Goal: Book appointment/travel/reservation

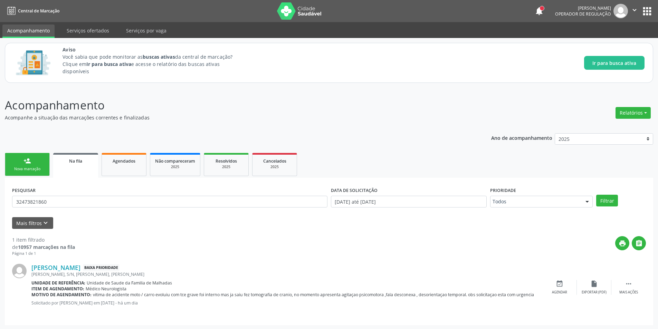
scroll to position [1, 0]
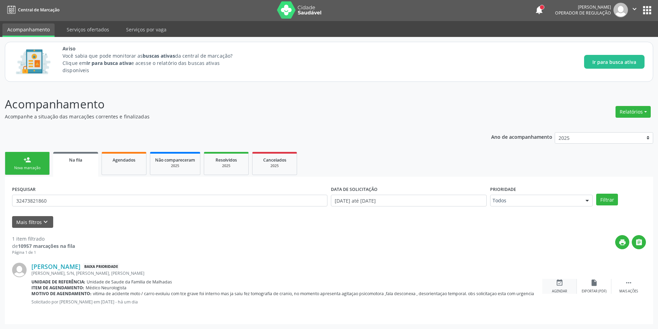
click at [562, 282] on icon "event_available" at bounding box center [560, 283] width 8 height 8
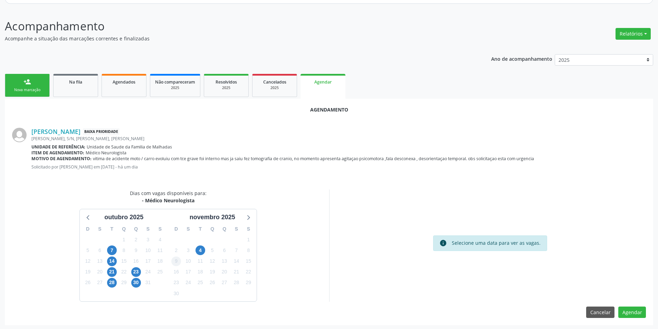
scroll to position [80, 0]
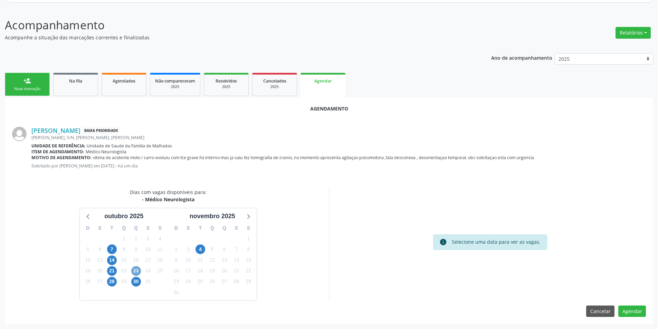
click at [133, 269] on span "23" at bounding box center [136, 271] width 10 height 10
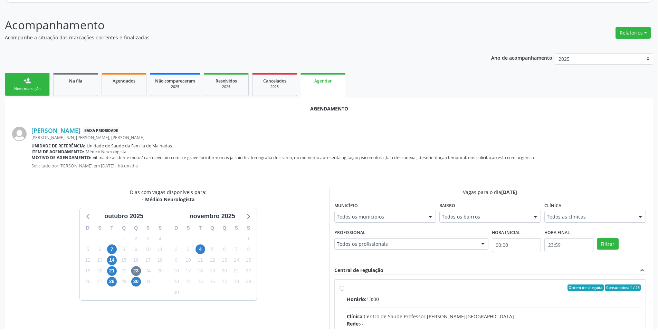
click at [343, 289] on input "Ordem de chegada Consumidos: 1 / 23 Horário: 13:00 Clínica: Centro de Saude Pro…" at bounding box center [341, 287] width 5 height 6
radio input "true"
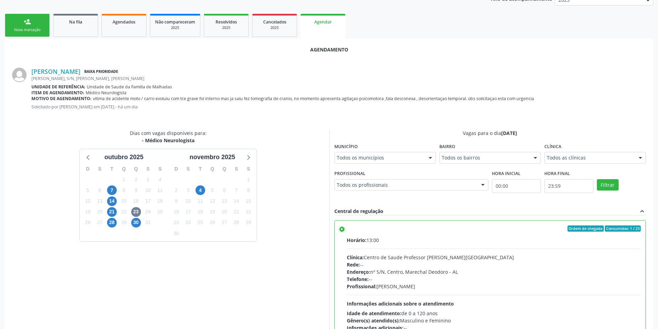
scroll to position [192, 0]
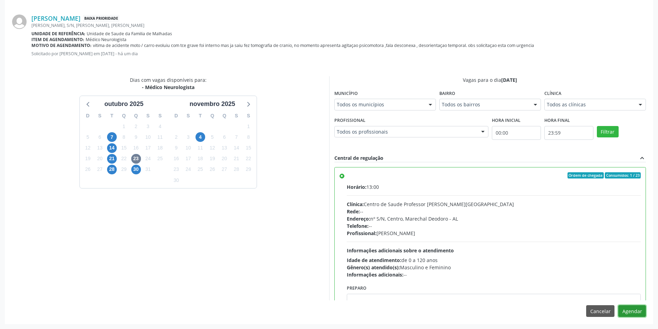
click at [637, 313] on button "Agendar" at bounding box center [632, 311] width 28 height 12
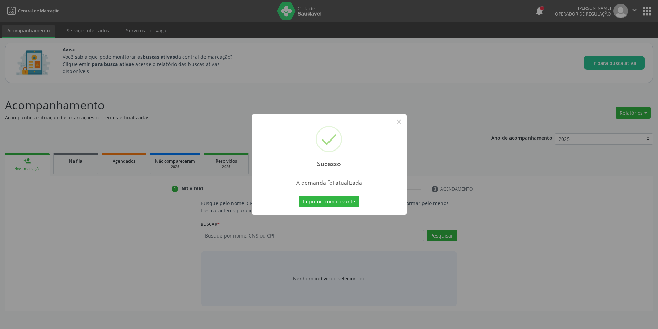
scroll to position [0, 0]
click at [399, 124] on button "×" at bounding box center [401, 122] width 12 height 12
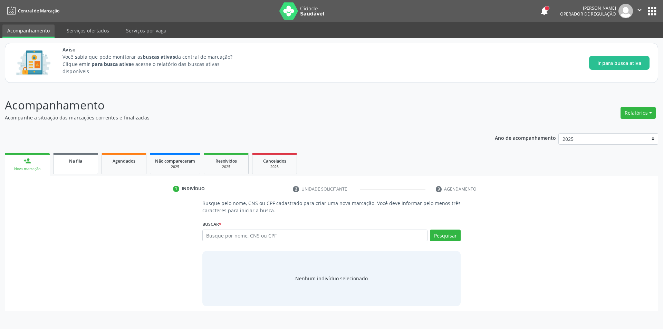
click at [74, 156] on link "Na fila" at bounding box center [75, 163] width 45 height 21
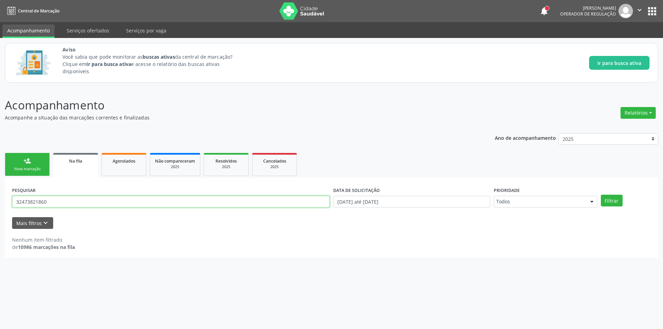
drag, startPoint x: 83, startPoint y: 205, endPoint x: 0, endPoint y: 211, distance: 83.1
click at [0, 211] on div "Acompanhamento Acompanhe a situação das marcações correntes e finalizadas Relat…" at bounding box center [331, 208] width 663 height 241
type input "898003498979401"
click at [601, 195] on button "Filtrar" at bounding box center [612, 201] width 22 height 12
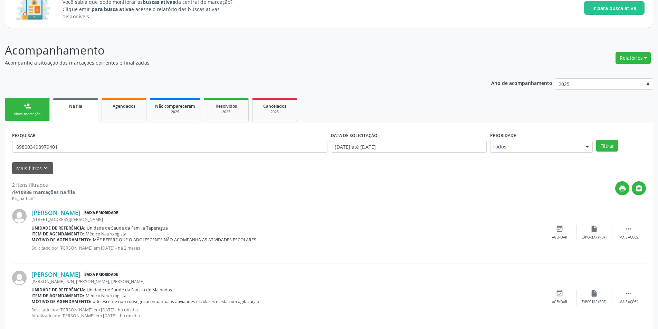
scroll to position [69, 0]
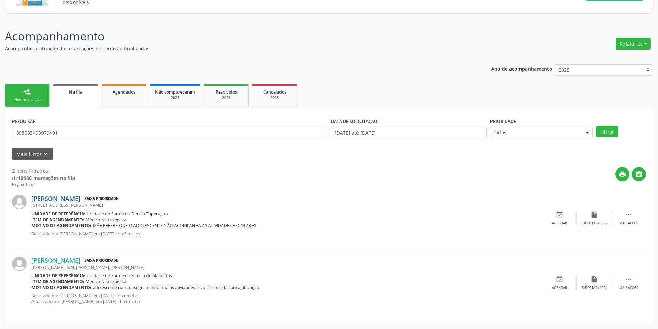
click at [59, 199] on link "[PERSON_NAME]" at bounding box center [55, 199] width 49 height 8
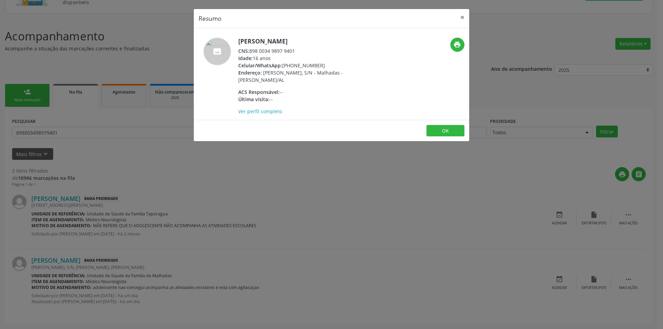
drag, startPoint x: 250, startPoint y: 51, endPoint x: 303, endPoint y: 49, distance: 52.9
click at [303, 49] on div "CNS: 898 0034 9897 9401" at bounding box center [305, 50] width 134 height 7
copy div "898 0034 9897 9401"
click at [434, 134] on button "OK" at bounding box center [445, 131] width 38 height 12
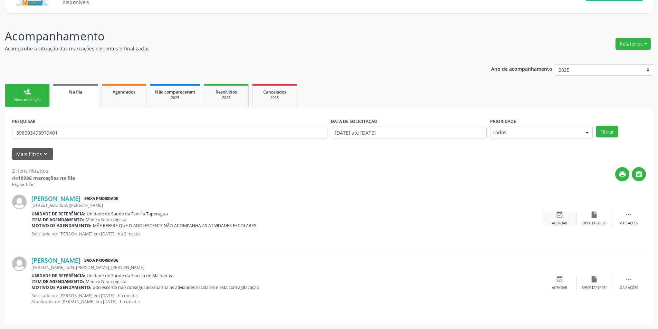
click at [562, 215] on icon "event_available" at bounding box center [560, 215] width 8 height 8
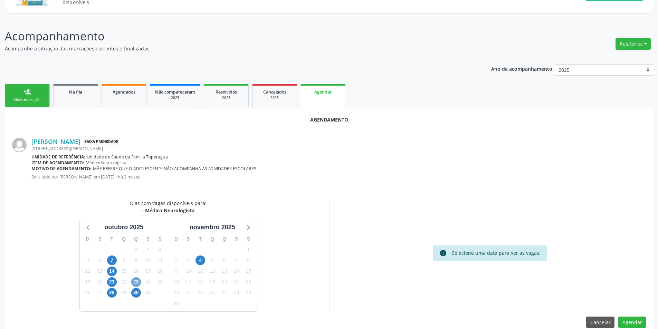
click at [135, 281] on span "23" at bounding box center [136, 282] width 10 height 10
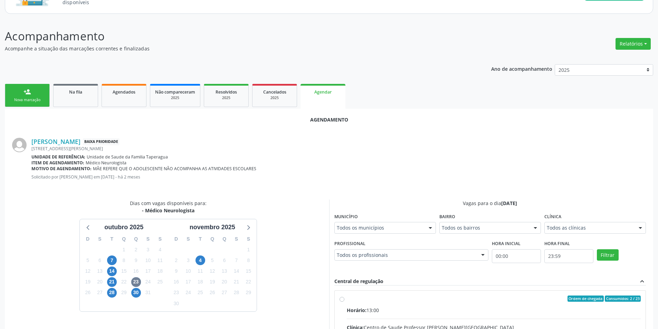
click at [342, 298] on input "Ordem de chegada Consumidos: 2 / 23 Horário: 13:00 Clínica: Centro de Saude Pro…" at bounding box center [341, 299] width 5 height 6
radio input "true"
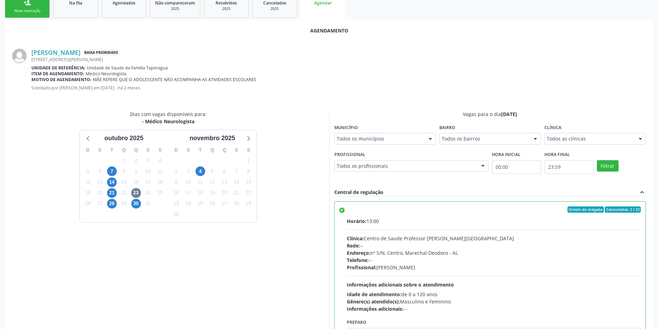
scroll to position [192, 0]
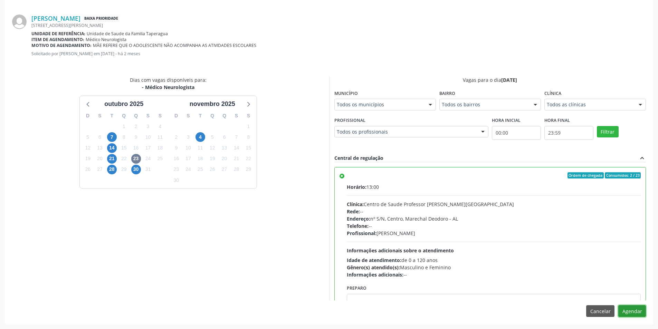
click at [624, 310] on button "Agendar" at bounding box center [632, 311] width 28 height 12
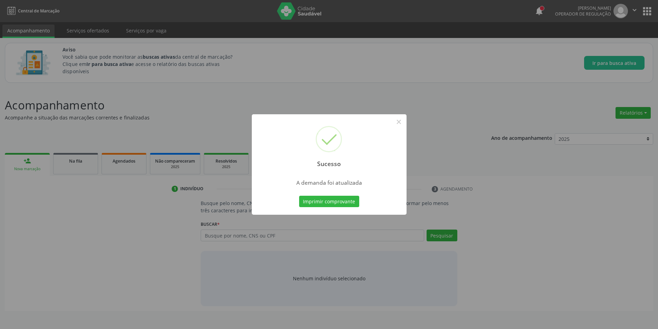
scroll to position [0, 0]
drag, startPoint x: 402, startPoint y: 120, endPoint x: 290, endPoint y: 149, distance: 115.2
click at [402, 121] on button "×" at bounding box center [401, 122] width 12 height 12
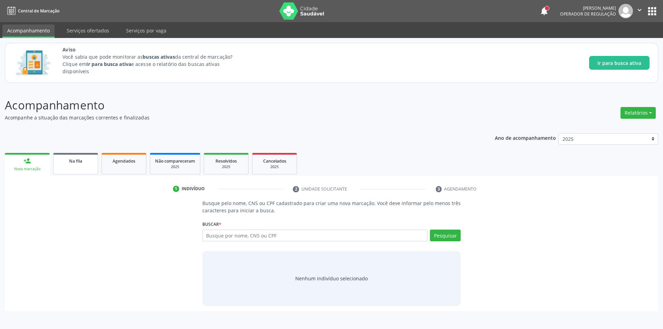
click at [78, 169] on link "Na fila" at bounding box center [75, 163] width 45 height 21
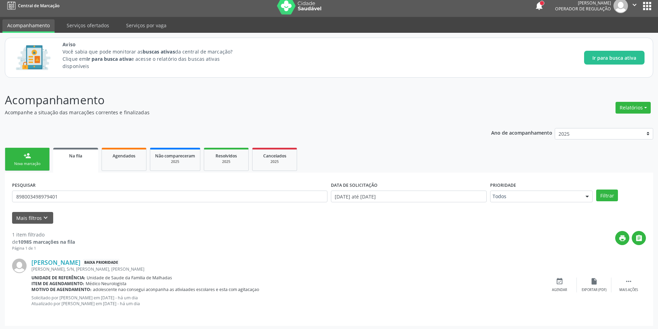
scroll to position [7, 0]
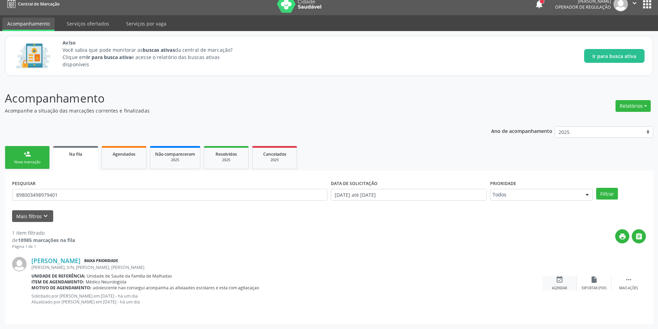
click at [560, 282] on icon "event_available" at bounding box center [560, 280] width 8 height 8
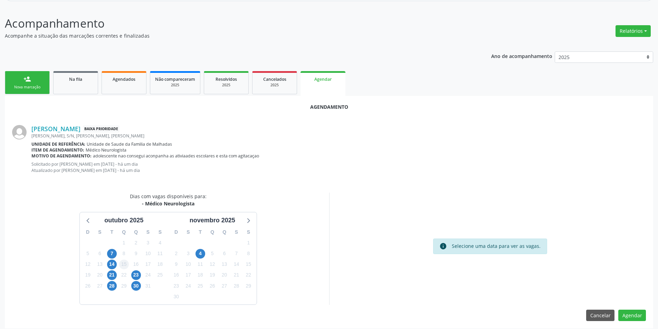
scroll to position [86, 0]
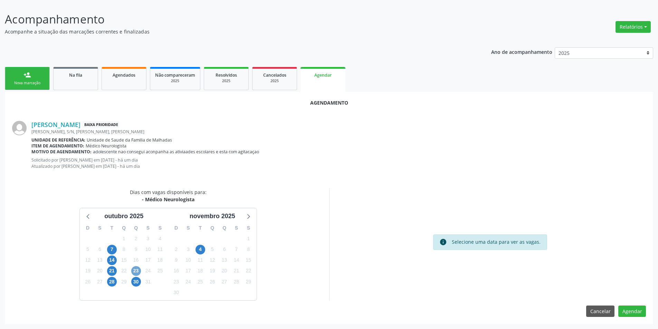
click at [135, 270] on span "23" at bounding box center [136, 271] width 10 height 10
click at [132, 271] on span "23" at bounding box center [136, 271] width 10 height 10
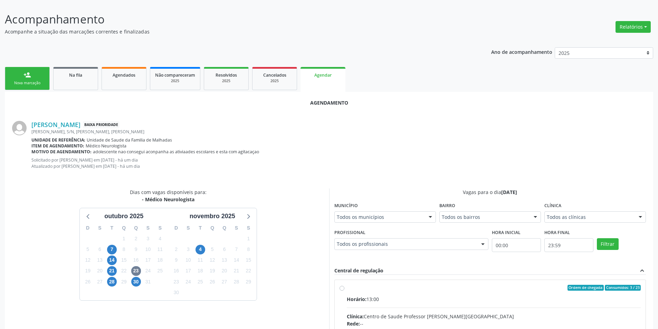
drag, startPoint x: 342, startPoint y: 289, endPoint x: 513, endPoint y: 269, distance: 172.1
click at [342, 288] on input "Ordem de chegada Consumidos: 3 / 23 Horário: 13:00 Clínica: Centro de Saude Pro…" at bounding box center [341, 288] width 5 height 6
radio input "true"
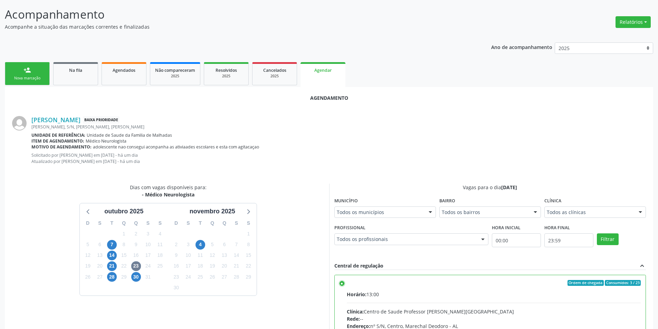
scroll to position [198, 0]
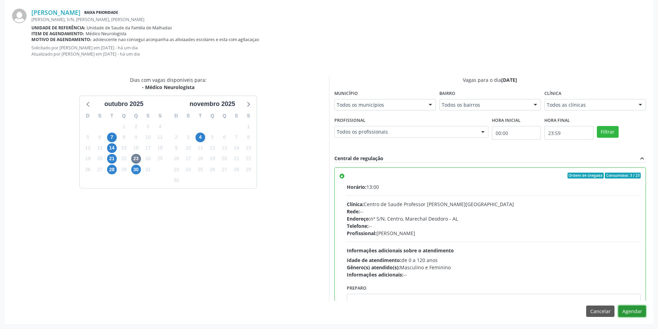
click at [633, 308] on button "Agendar" at bounding box center [632, 312] width 28 height 12
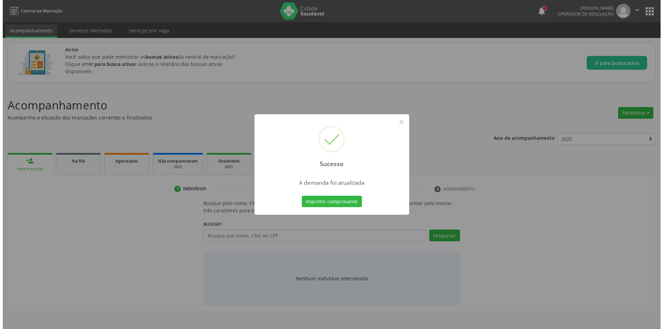
scroll to position [0, 0]
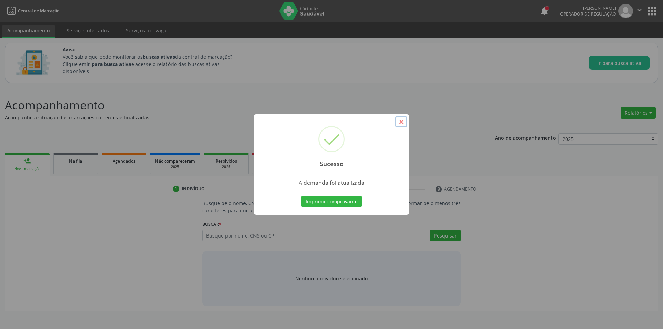
click at [399, 119] on button "×" at bounding box center [401, 122] width 12 height 12
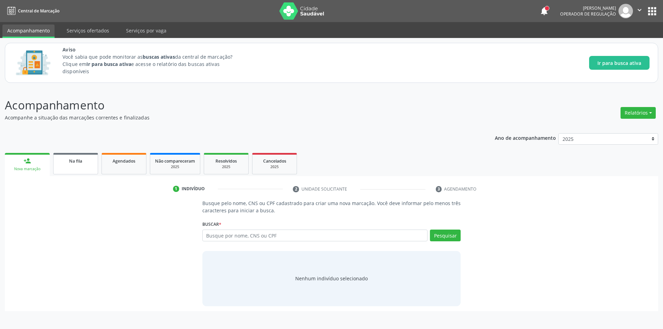
click at [83, 162] on div "Na fila" at bounding box center [75, 160] width 35 height 7
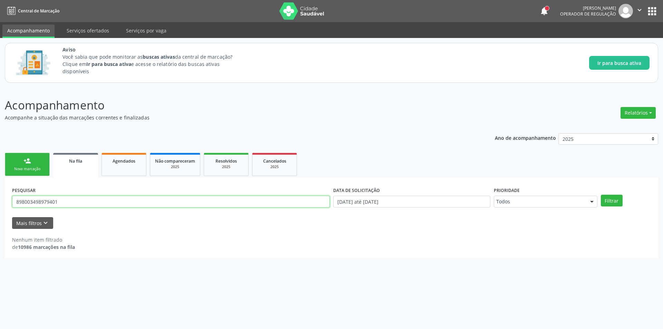
drag, startPoint x: 86, startPoint y: 199, endPoint x: 1, endPoint y: 197, distance: 84.9
click at [1, 197] on div "Acompanhamento Acompanhe a situação das marcações correntes e finalizadas Relat…" at bounding box center [331, 208] width 663 height 241
click at [68, 166] on link "Na fila" at bounding box center [75, 165] width 45 height 25
click at [47, 223] on icon "keyboard_arrow_down" at bounding box center [46, 223] width 8 height 8
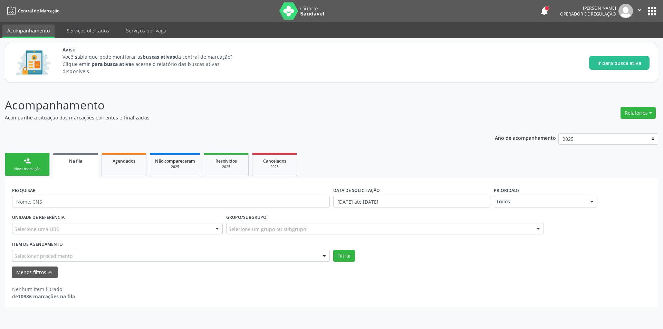
click at [75, 255] on div "Selecionar procedimento" at bounding box center [171, 256] width 318 height 12
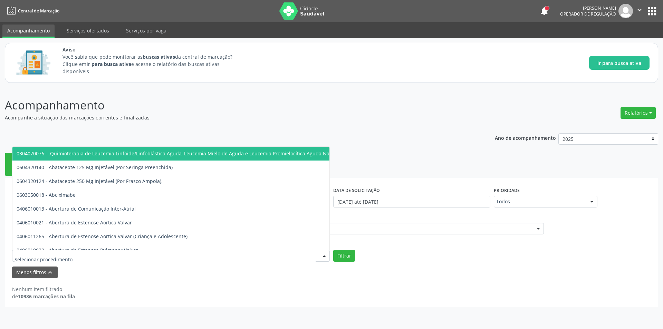
type input "r"
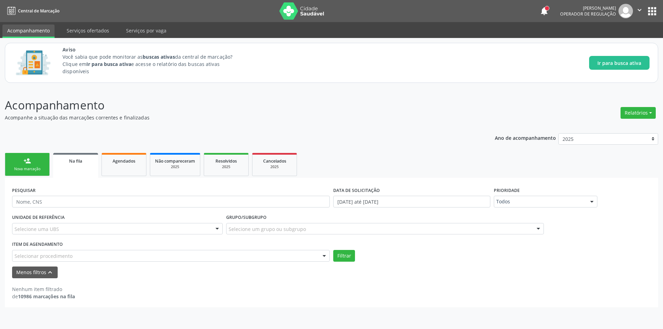
drag, startPoint x: 270, startPoint y: 112, endPoint x: 456, endPoint y: 143, distance: 188.6
click at [311, 108] on p "Acompanhamento" at bounding box center [233, 105] width 457 height 17
click at [308, 230] on div at bounding box center [385, 229] width 318 height 12
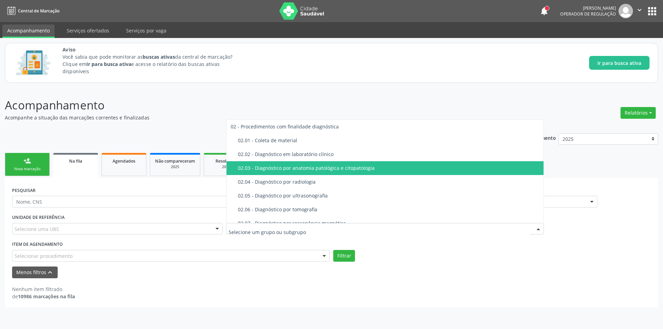
scroll to position [104, 0]
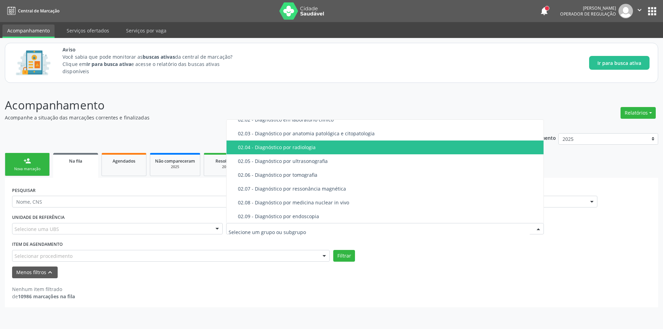
click at [301, 148] on div "02.04 - Diagnóstico por radiologia" at bounding box center [388, 148] width 301 height 6
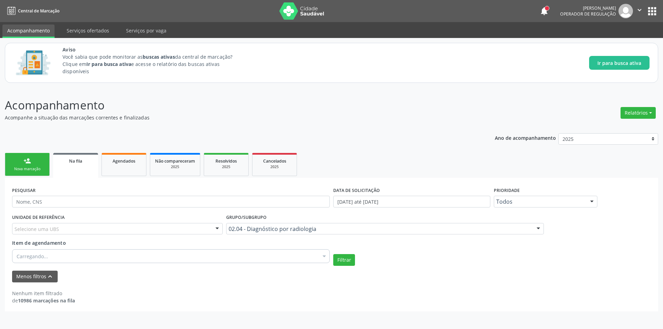
scroll to position [0, 0]
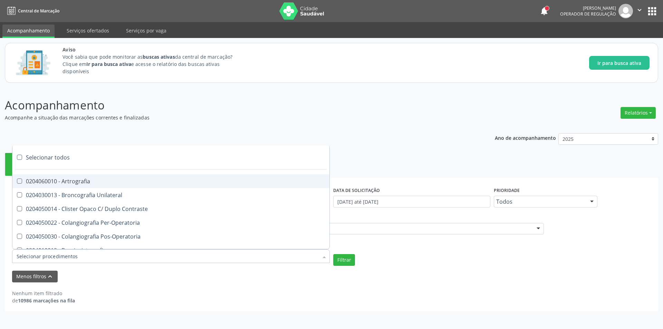
click at [78, 259] on div at bounding box center [171, 256] width 318 height 14
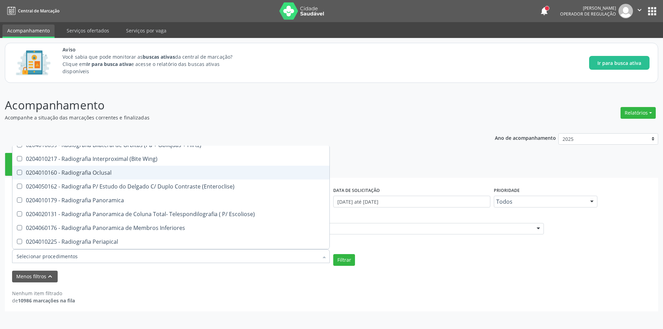
scroll to position [380, 0]
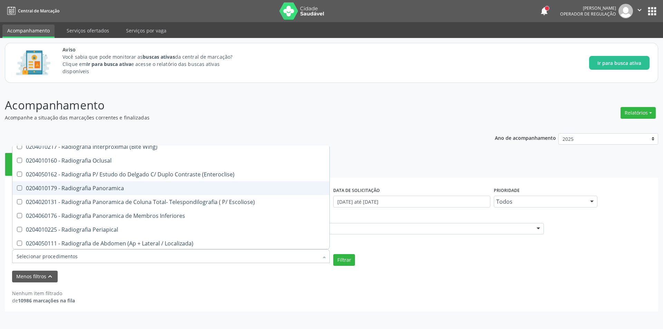
click at [136, 191] on span "0204010179 - Radiografia Panoramica" at bounding box center [170, 188] width 317 height 14
checkbox Panoramica "true"
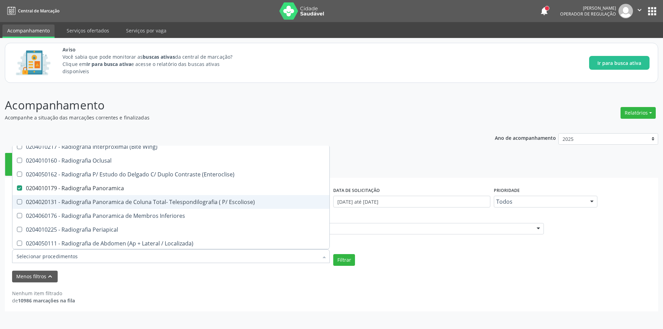
click at [157, 204] on div "0204020131 - Radiografia Panoramica de Coluna Total- Telespondilografia ( P/ Es…" at bounding box center [171, 202] width 309 height 6
checkbox Escoliose\) "true"
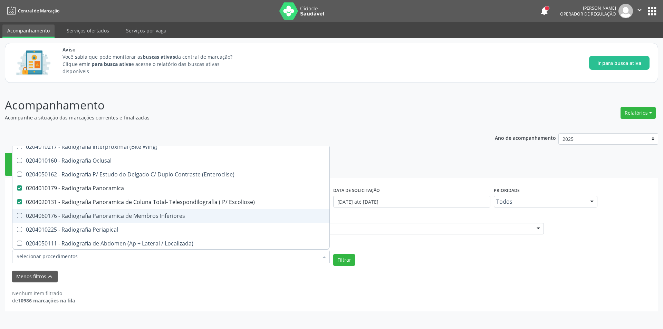
click at [157, 214] on div "0204060176 - Radiografia Panoramica de Membros Inferiores" at bounding box center [171, 216] width 309 height 6
checkbox Inferiores "true"
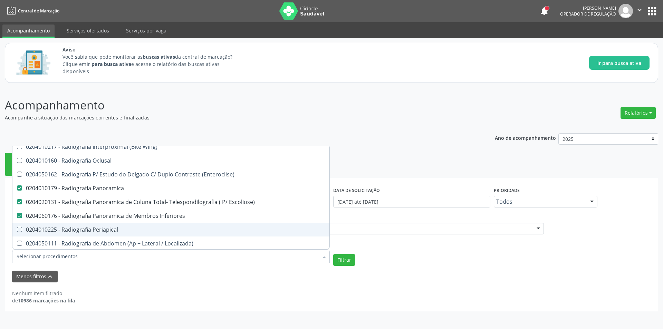
click at [155, 228] on div "0204010225 - Radiografia Periapical" at bounding box center [171, 230] width 309 height 6
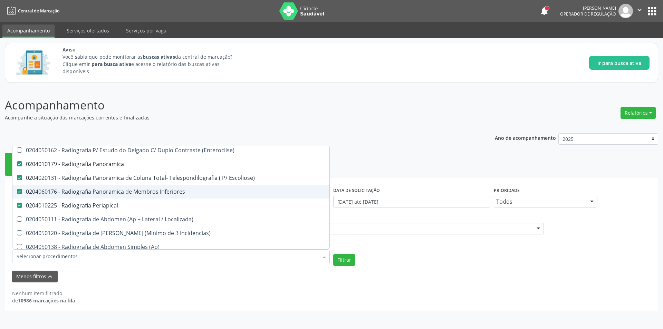
scroll to position [414, 0]
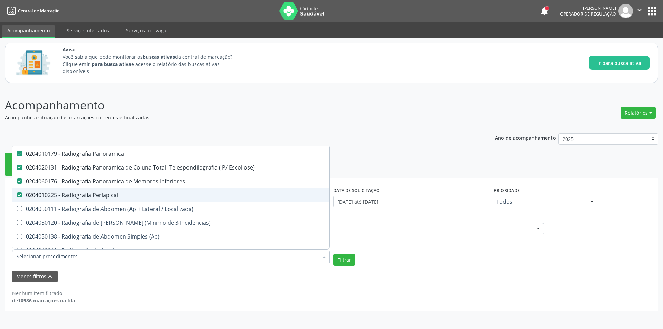
click at [137, 196] on div "0204010225 - Radiografia Periapical" at bounding box center [171, 195] width 309 height 6
checkbox Periapical "false"
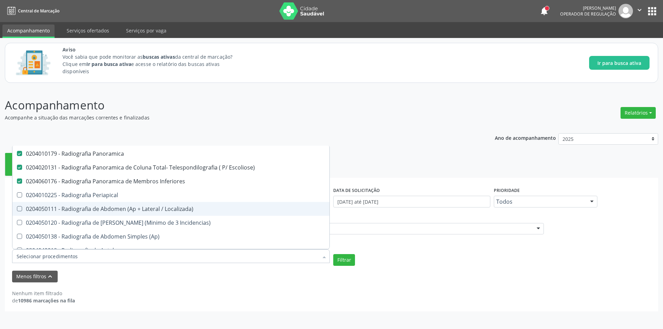
click at [144, 207] on div "0204050111 - Radiografia de Abdomen (Ap + Lateral / Localizada)" at bounding box center [171, 209] width 309 height 6
checkbox Localizada\) "true"
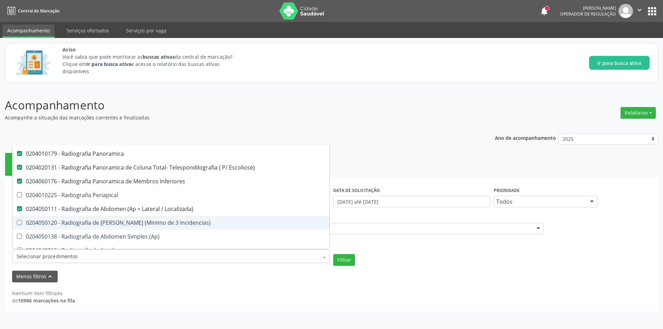
click at [104, 224] on div "0204050120 - Radiografia de [PERSON_NAME] (Minimo de 3 Incidencias)" at bounding box center [171, 223] width 309 height 6
checkbox Incidencias\) "true"
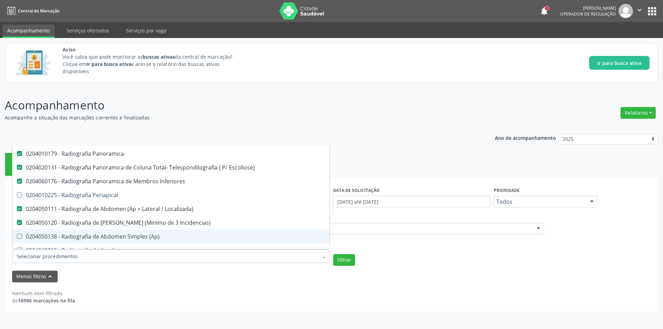
click at [107, 234] on div "0204050138 - Radiografia de Abdomen Simples (Ap)" at bounding box center [171, 237] width 309 height 6
checkbox \(Ap\) "true"
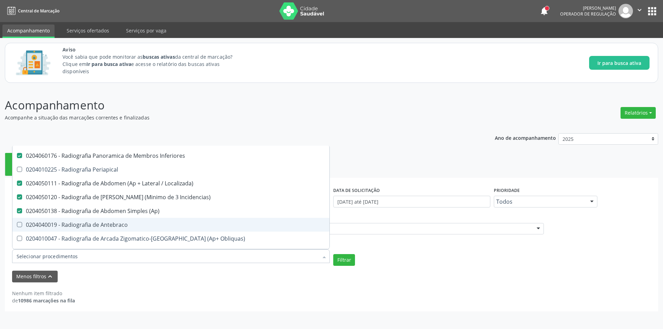
scroll to position [483, 0]
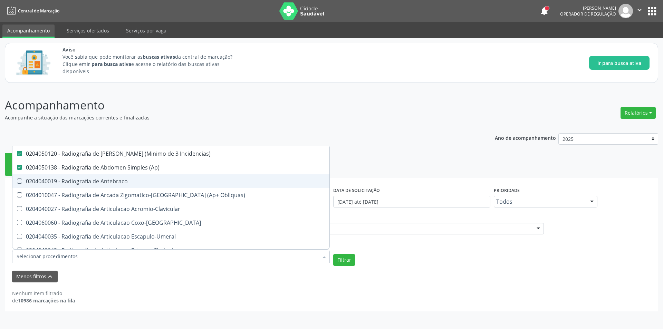
click at [117, 187] on span "0204040019 - Radiografia de Antebraco" at bounding box center [170, 181] width 317 height 14
checkbox Antebraco "true"
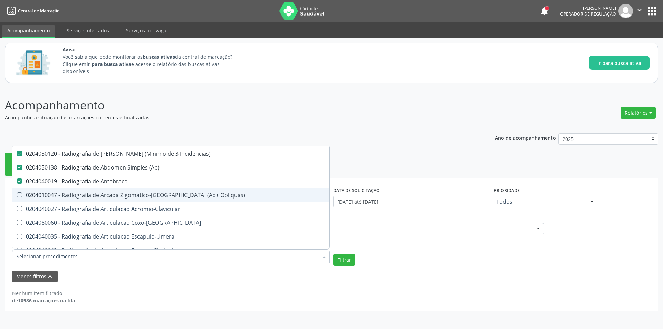
click at [158, 193] on div "0204010047 - Radiografia de Arcada Zigomatico-[GEOGRAPHIC_DATA] (Ap+ Obliquas)" at bounding box center [171, 195] width 309 height 6
checkbox Obliquas\) "true"
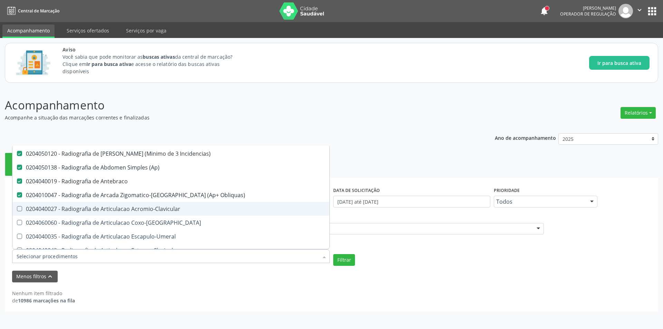
click at [159, 208] on div "0204040027 - Radiografia de Articulacao Acromio-Clavicular" at bounding box center [171, 209] width 309 height 6
checkbox Acromio-Clavicular "true"
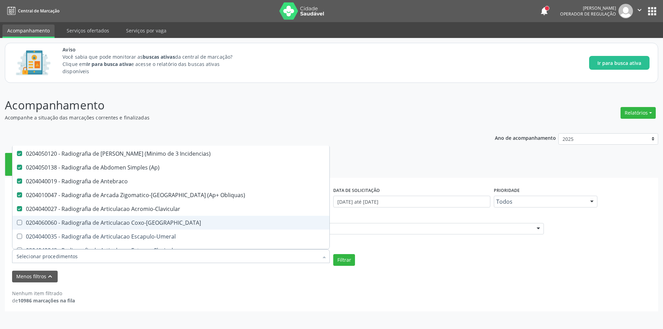
click at [165, 225] on div "0204060060 - Radiografia de Articulacao Coxo-[GEOGRAPHIC_DATA]" at bounding box center [171, 223] width 309 height 6
checkbox Coxo-Femoral "true"
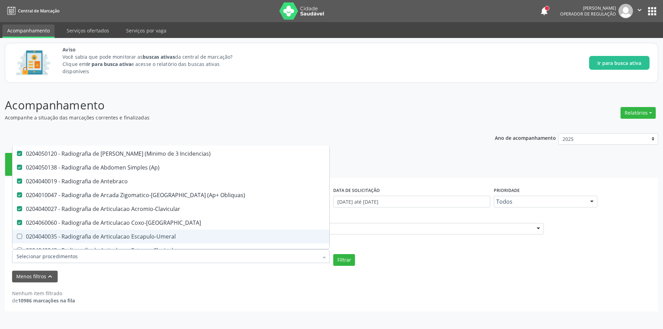
click at [168, 239] on div "0204040035 - Radiografia de Articulacao Escapulo-Umeral" at bounding box center [171, 237] width 309 height 6
checkbox Escapulo-Umeral "true"
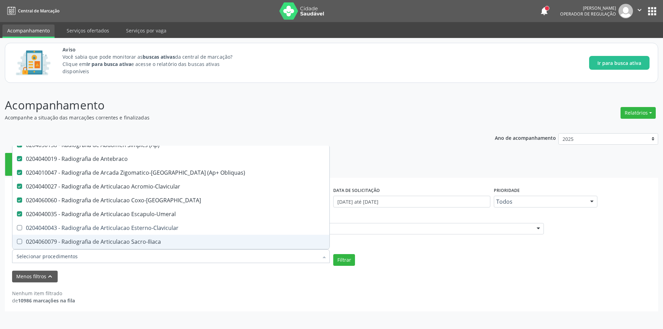
scroll to position [518, 0]
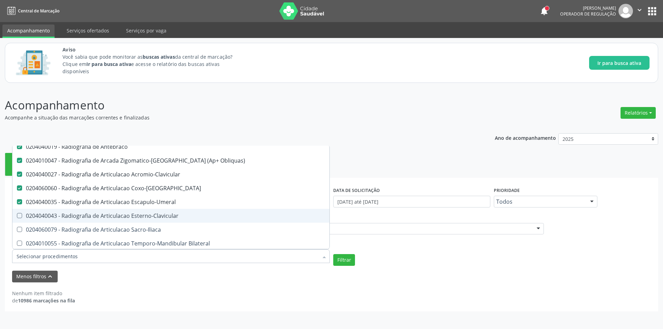
click at [161, 219] on div "0204040043 - Radiografia de Articulacao Esterno-Clavicular" at bounding box center [171, 216] width 309 height 6
checkbox Esterno-Clavicular "true"
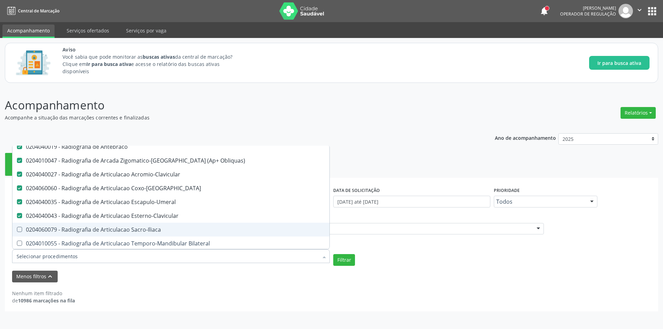
click at [163, 231] on div "0204060079 - Radiografia de Articulacao Sacro-Iliaca" at bounding box center [171, 230] width 309 height 6
checkbox Sacro-Iliaca "true"
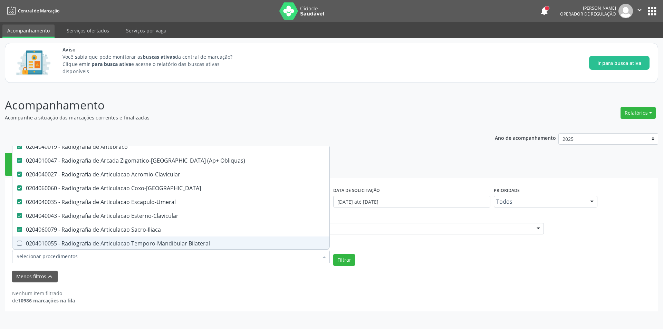
click at [181, 241] on div "0204010055 - Radiografia de Articulacao Temporo-Mandibular Bilateral" at bounding box center [171, 244] width 309 height 6
checkbox Bilateral "true"
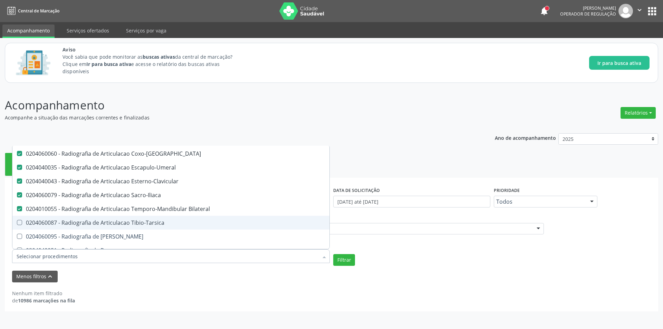
click at [179, 224] on div "0204060087 - Radiografia de Articulacao Tibio-Tarsica" at bounding box center [171, 223] width 309 height 6
checkbox Tibio-Tarsica "true"
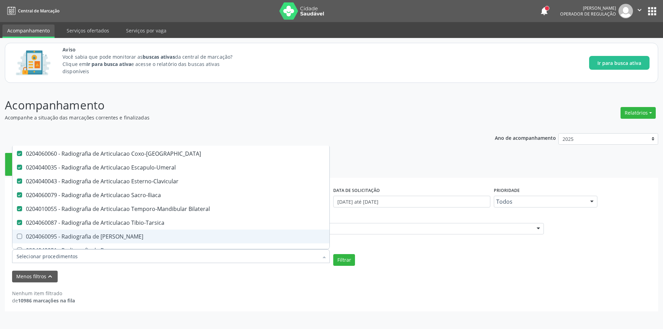
click at [179, 235] on div "0204060095 - Radiografia de [PERSON_NAME]" at bounding box center [171, 237] width 309 height 6
checkbox Bacia "true"
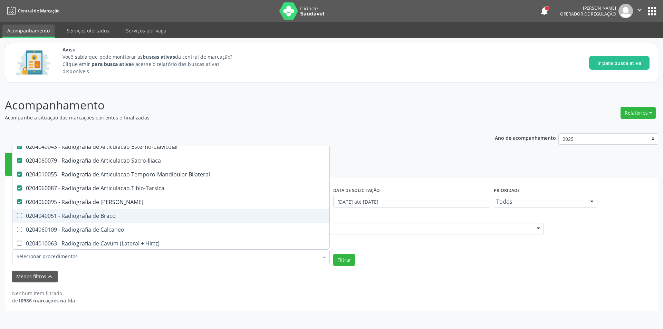
click at [177, 214] on div "0204040051 - Radiografia de Braco" at bounding box center [171, 216] width 309 height 6
checkbox Braco "true"
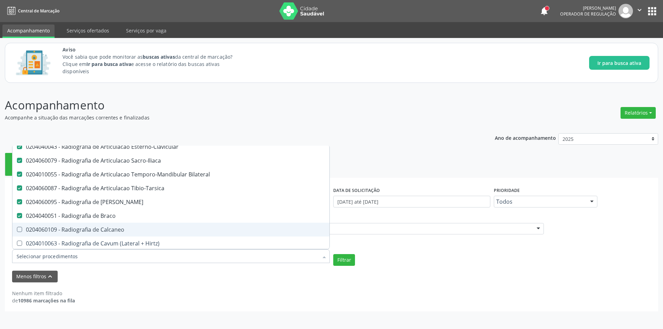
click at [184, 227] on div "0204060109 - Radiografia de Calcaneo" at bounding box center [171, 230] width 309 height 6
checkbox Calcaneo "true"
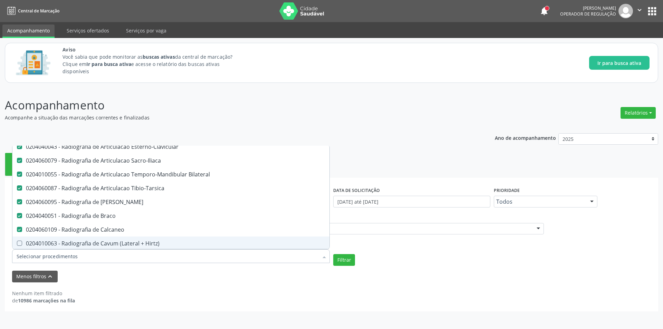
click at [197, 240] on span "0204010063 - Radiografia de Cavum (Lateral + Hirtz)" at bounding box center [170, 244] width 317 height 14
checkbox Hirtz\) "true"
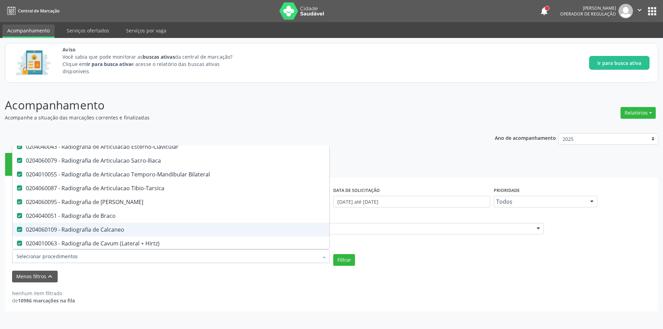
scroll to position [621, 0]
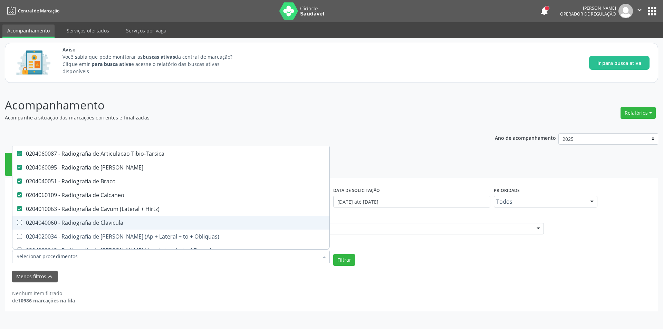
click at [193, 218] on span "0204040060 - Radiografia de Clavicula" at bounding box center [170, 223] width 317 height 14
checkbox Clavicula "true"
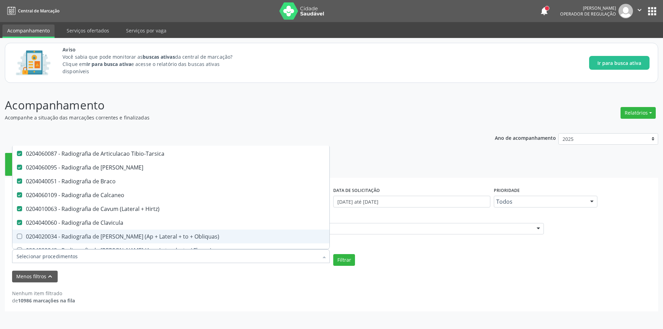
click at [201, 231] on span "0204020034 - Radiografia de [PERSON_NAME] (Ap + Lateral + to + Obliquas)" at bounding box center [170, 237] width 317 height 14
checkbox Obliquas\) "true"
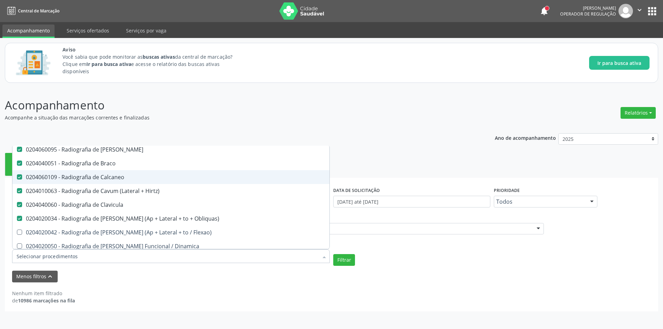
scroll to position [656, 0]
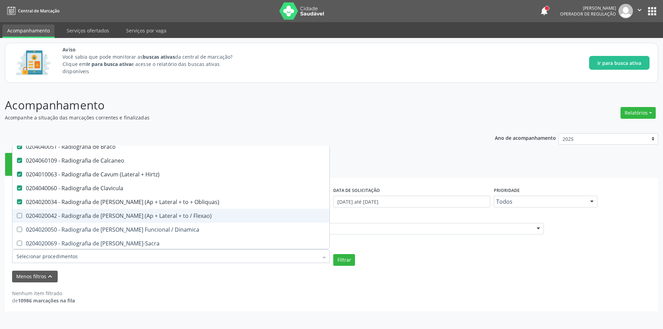
click at [183, 217] on div "0204020042 - Radiografia de [PERSON_NAME] (Ap + Lateral + to / Flexao)" at bounding box center [171, 216] width 309 height 6
checkbox Flexao\) "true"
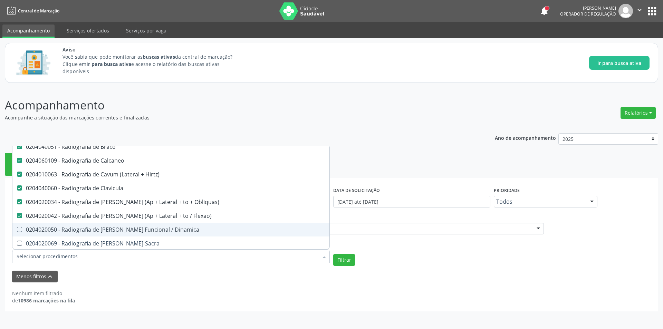
click at [197, 232] on div "0204020050 - Radiografia de [PERSON_NAME] Funcional / Dinamica" at bounding box center [171, 230] width 309 height 6
checkbox Dinamica "true"
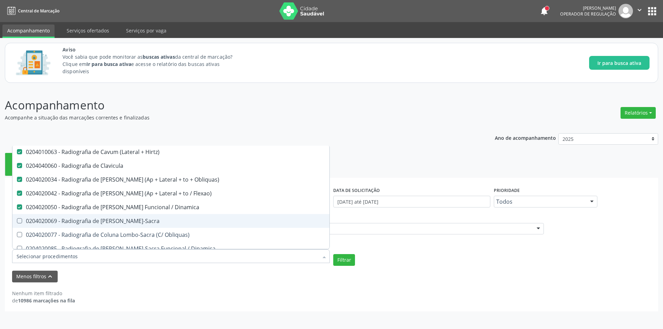
scroll to position [691, 0]
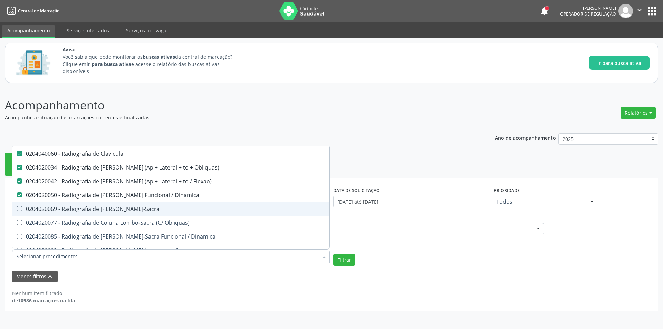
click at [203, 206] on div "0204020069 - Radiografia de [PERSON_NAME]-Sacra" at bounding box center [171, 209] width 309 height 6
checkbox Lombo-Sacra "true"
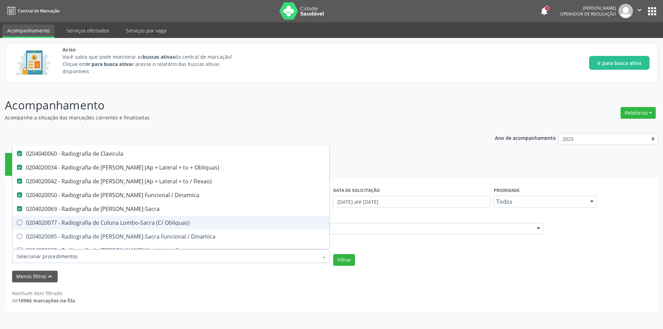
click at [204, 226] on span "0204020077 - Radiografia de Coluna Lombo-Sacra (C/ Obliquas)" at bounding box center [170, 223] width 317 height 14
checkbox Obliquas\) "true"
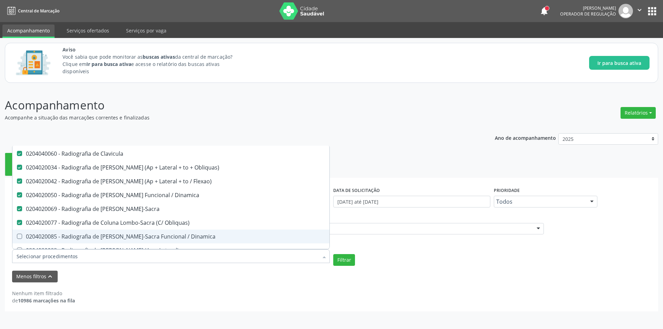
click at [209, 231] on span "0204020085 - Radiografia de [PERSON_NAME]-Sacra Funcional / Dinamica" at bounding box center [170, 237] width 317 height 14
checkbox Dinamica "true"
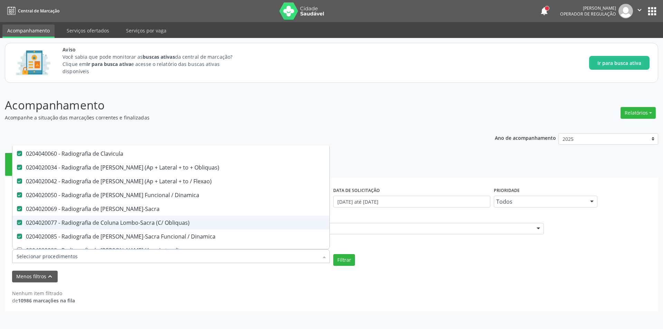
scroll to position [760, 0]
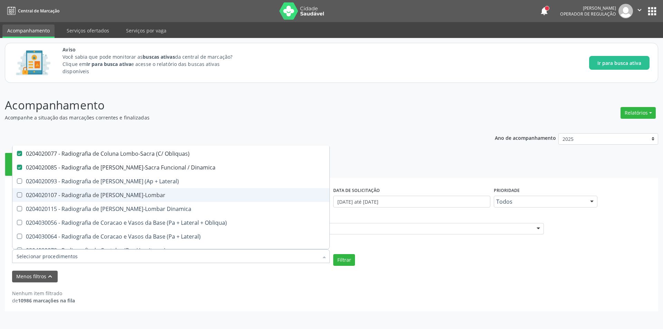
drag, startPoint x: 165, startPoint y: 196, endPoint x: 164, endPoint y: 189, distance: 7.0
click at [165, 196] on div "0204020107 - Radiografia de [PERSON_NAME]-Lombar" at bounding box center [171, 195] width 309 height 6
checkbox Toraco-Lombar "true"
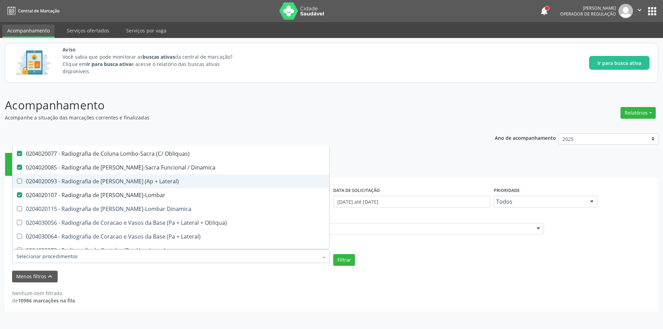
click at [162, 183] on div "0204020093 - Radiografia de [PERSON_NAME] (Ap + Lateral)" at bounding box center [171, 181] width 309 height 6
checkbox Lateral\) "true"
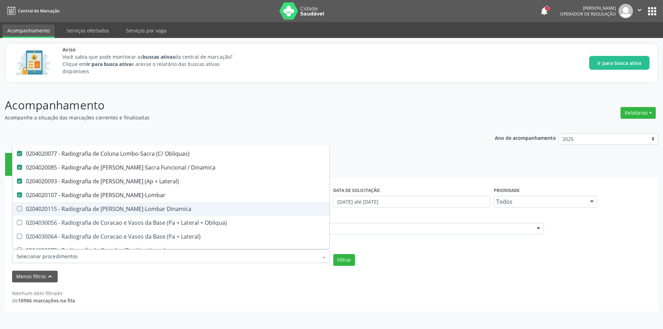
click at [160, 214] on span "0204020115 - Radiografia de [PERSON_NAME]-Lombar Dinamica" at bounding box center [170, 209] width 317 height 14
checkbox Dinamica "true"
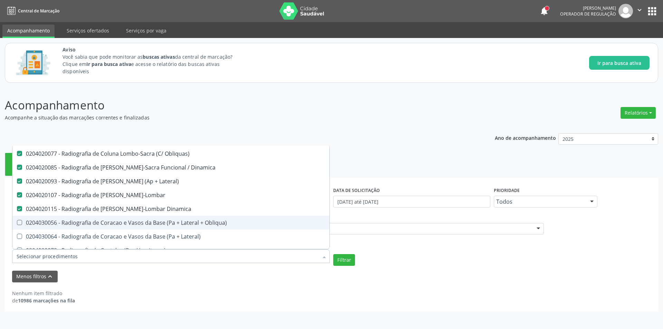
drag, startPoint x: 174, startPoint y: 225, endPoint x: 177, endPoint y: 233, distance: 8.0
click at [174, 225] on div "0204030056 - Radiografia de Coracao e Vasos da Base (Pa + Lateral + Obliqua)" at bounding box center [171, 223] width 309 height 6
checkbox Obliqua\) "true"
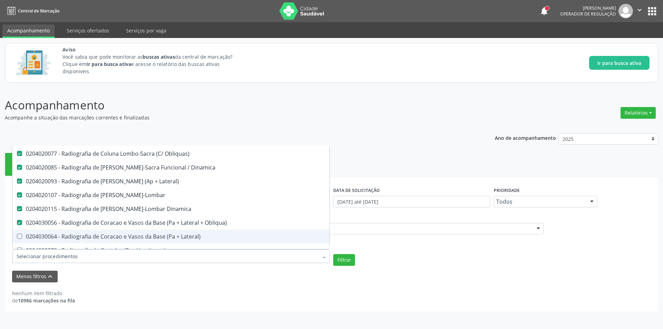
click at [177, 234] on div "0204030064 - Radiografia de Coracao e Vasos da Base (Pa + Lateral)" at bounding box center [171, 237] width 309 height 6
checkbox Lateral\) "true"
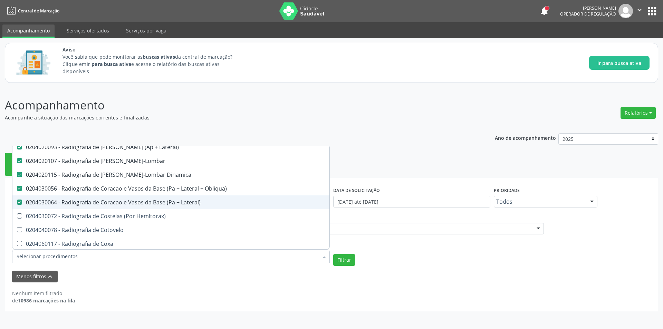
scroll to position [794, 0]
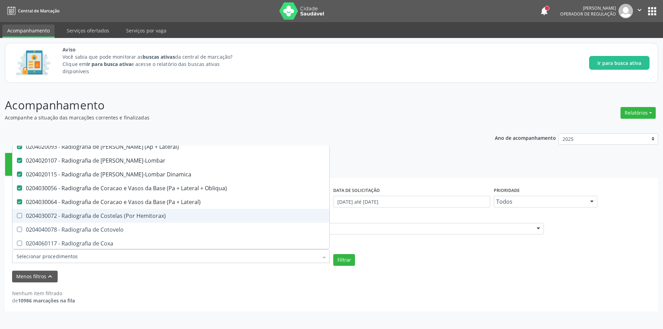
drag, startPoint x: 168, startPoint y: 219, endPoint x: 162, endPoint y: 232, distance: 14.4
click at [168, 219] on span "0204030072 - Radiografia de Costelas (Por Hemitorax)" at bounding box center [170, 216] width 317 height 14
checkbox Hemitorax\) "true"
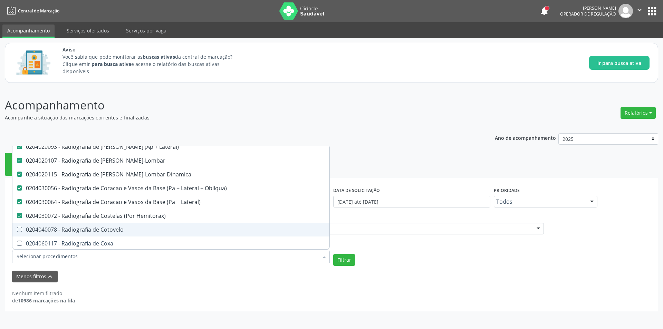
click at [162, 233] on span "0204040078 - Radiografia de Cotovelo" at bounding box center [170, 230] width 317 height 14
checkbox Cotovelo "true"
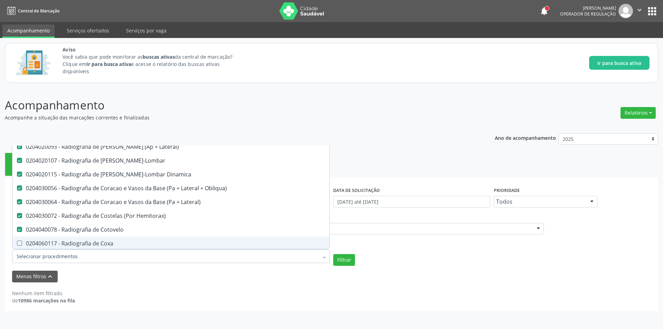
click at [161, 245] on div "0204060117 - Radiografia de Coxa" at bounding box center [171, 244] width 309 height 6
checkbox Coxa "true"
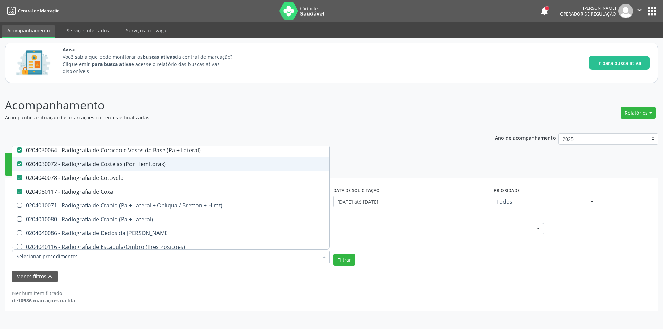
scroll to position [863, 0]
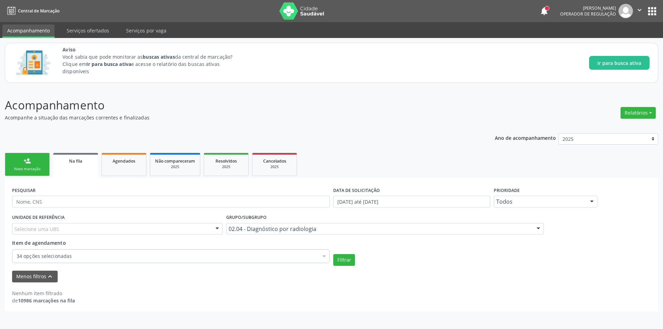
checkbox Panoramica "true"
checkbox Escoliose\) "true"
checkbox Inferiores "true"
checkbox Localizada\) "true"
checkbox Incidencias\) "true"
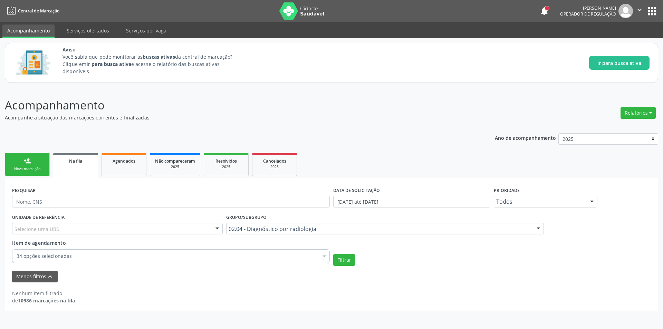
checkbox \(Ap\) "true"
checkbox Antebraco "true"
checkbox Obliquas\) "true"
checkbox Acromio-Clavicular "true"
checkbox Coxo-Femoral "true"
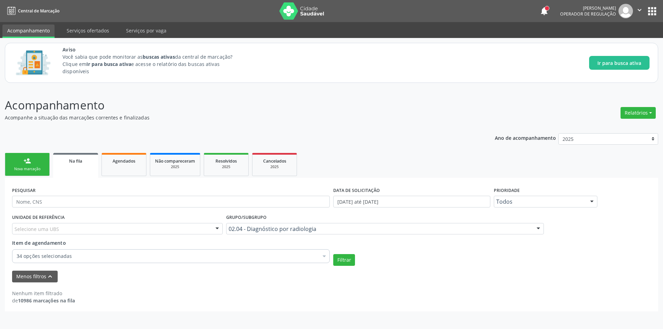
checkbox Escapulo-Umeral "true"
checkbox Esterno-Clavicular "true"
checkbox Sacro-Iliaca "true"
checkbox Bilateral "true"
checkbox Tibio-Tarsica "true"
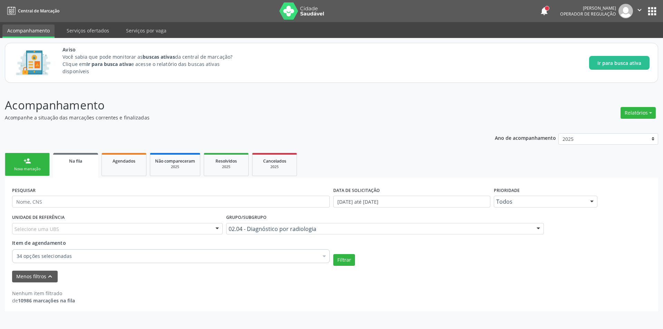
checkbox Bacia "true"
checkbox Braco "true"
checkbox Calcaneo "true"
checkbox Hirtz\) "true"
checkbox Clavicula "true"
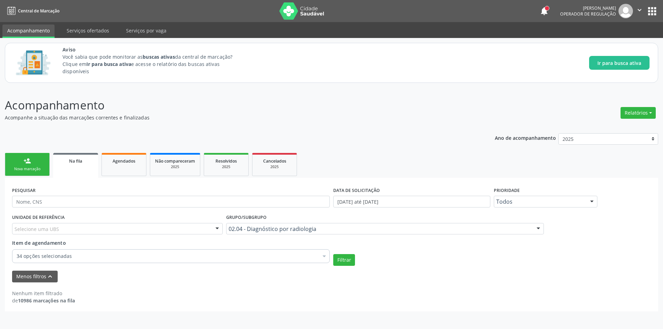
checkbox Obliquas\) "true"
checkbox Flexao\) "true"
checkbox Dinamica "true"
checkbox Lombo-Sacra "true"
checkbox Obliquas\) "true"
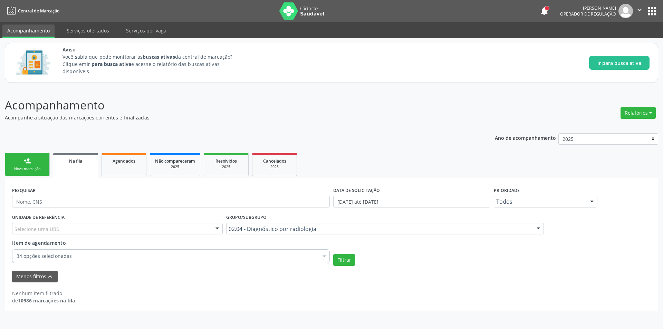
checkbox Dinamica "true"
checkbox Toraco-Lombar "true"
checkbox Lateral\) "true"
checkbox Artrografia "false"
checkbox Unilateral "false"
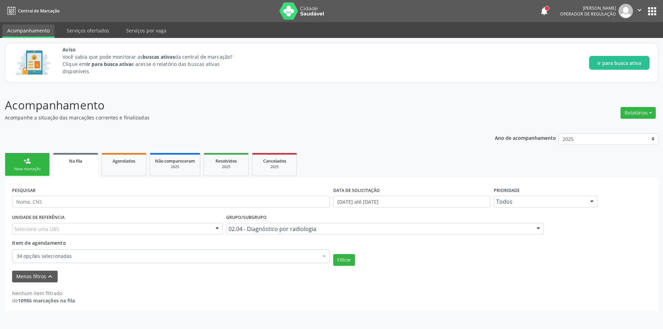
checkbox Contraste "false"
checkbox Per-Operatoria "false"
checkbox Pos-Operatoria "false"
checkbox Dacriocistografia "false"
checkbox Femur\) "false"
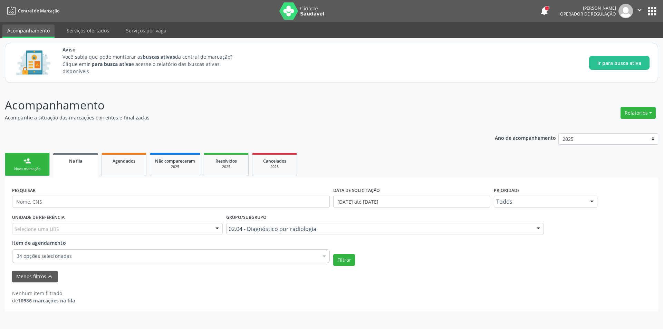
checkbox Mama\) "false"
checkbox Hipotonica "false"
checkbox Escanometria "false"
checkbox Fistulografia "false"
checkbox Histerossalpingografia "false"
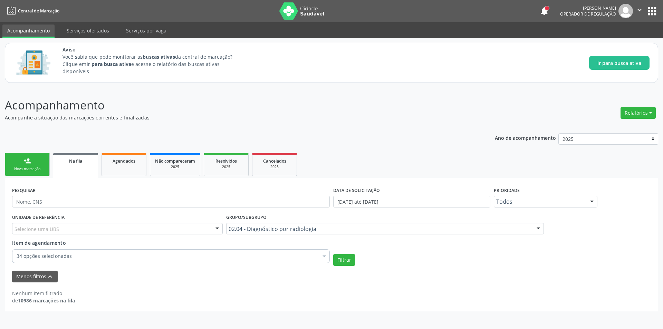
checkbox Mamografia "false"
checkbox Rastreamento "false"
checkbox Mamografia "false"
checkbox Mielografia "false"
checkbox Percutanea "false"
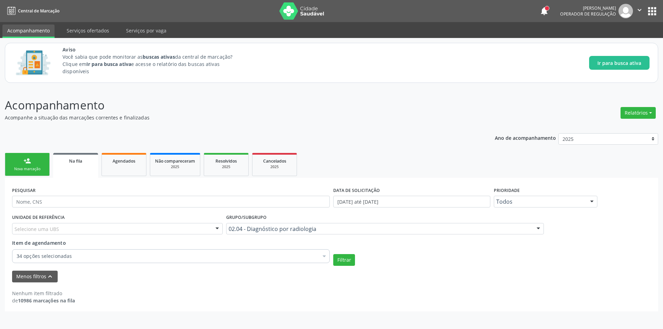
checkbox Ascendente "false"
checkbox Vertebral "false"
checkbox Laringe "false"
checkbox Plano\) "false"
checkbox Planos "false"
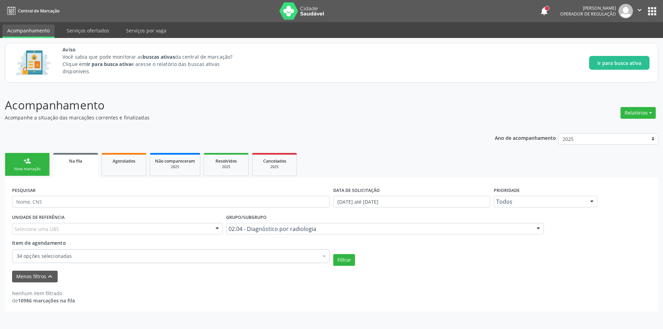
checkbox Contraste "false"
checkbox Hirtz\) "false"
checkbox Wing\) "false"
checkbox Oclusal "false"
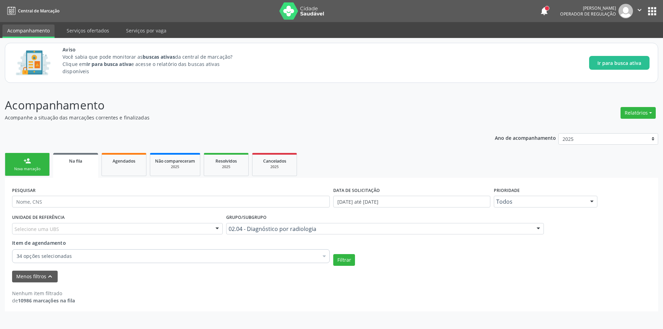
scroll to position [0, 0]
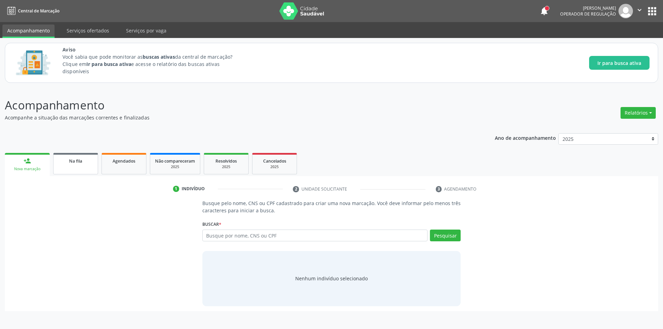
click at [74, 162] on span "Na fila" at bounding box center [75, 161] width 13 height 6
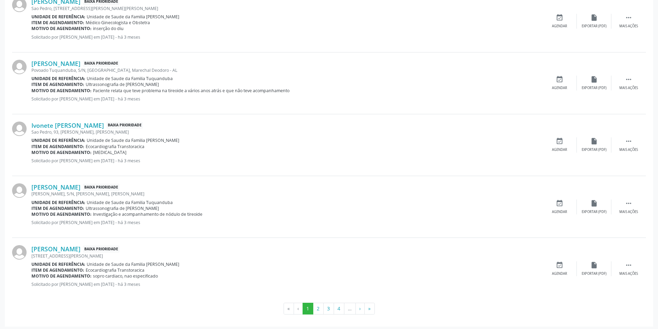
scroll to position [900, 0]
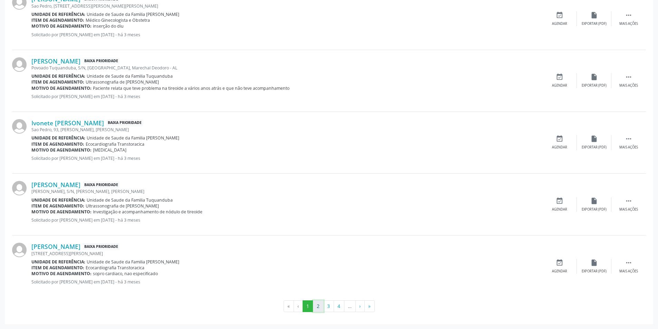
click at [318, 305] on button "2" at bounding box center [318, 306] width 11 height 12
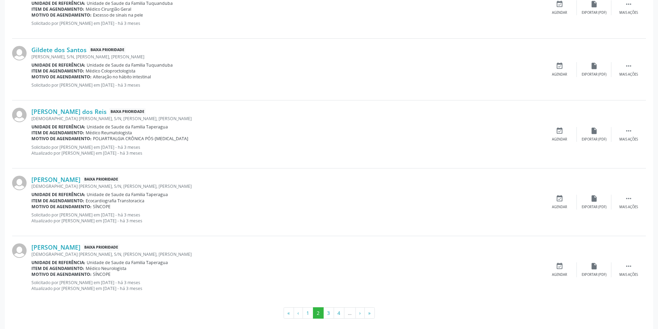
scroll to position [911, 0]
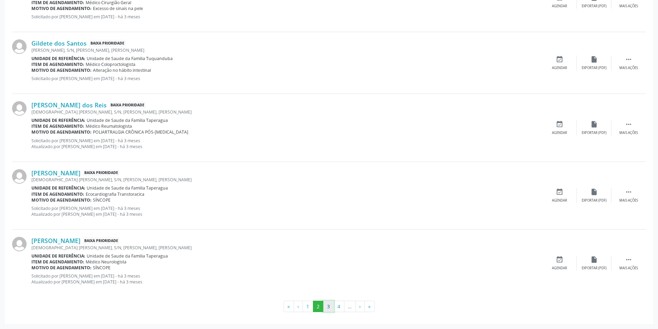
click at [326, 307] on button "3" at bounding box center [328, 307] width 11 height 12
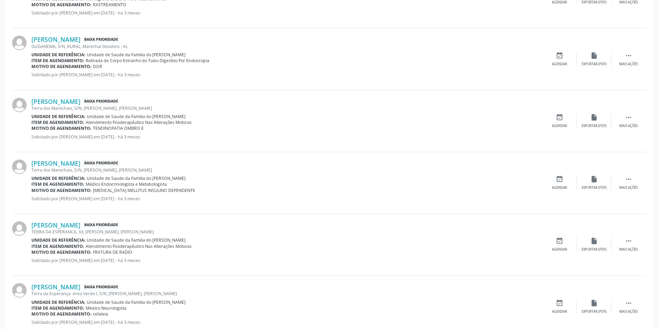
scroll to position [887, 0]
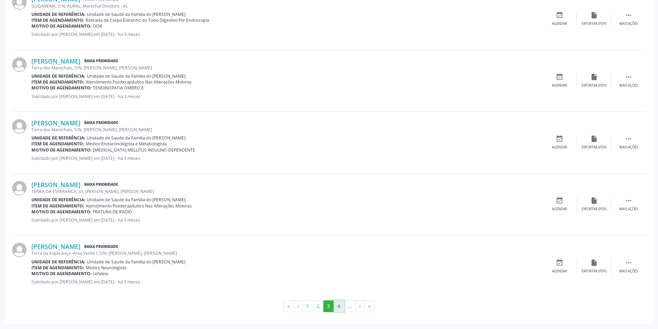
click at [335, 307] on button "4" at bounding box center [339, 306] width 11 height 12
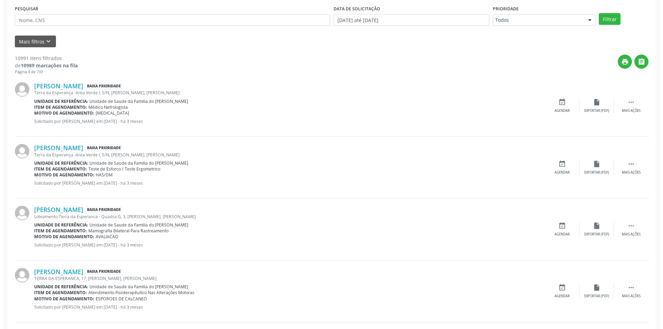
scroll to position [0, 0]
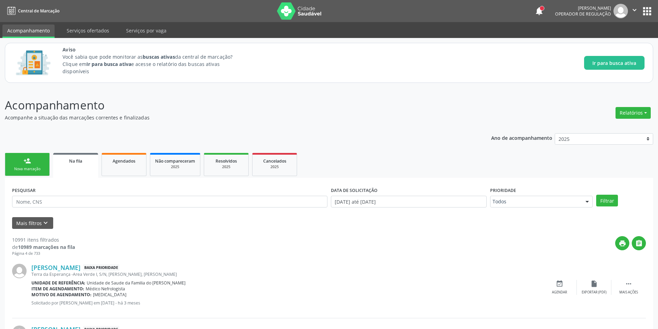
click at [77, 169] on link "Na fila" at bounding box center [75, 165] width 45 height 25
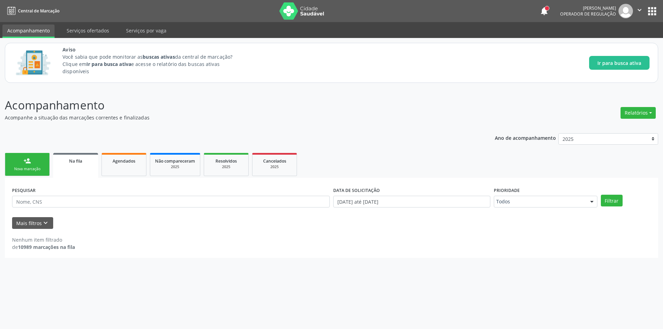
click at [85, 166] on link "Na fila" at bounding box center [75, 165] width 45 height 25
click at [74, 201] on input "text" at bounding box center [171, 202] width 318 height 12
drag, startPoint x: 221, startPoint y: 234, endPoint x: 37, endPoint y: 149, distance: 201.8
click at [218, 234] on div "Nenhum item filtrado de 10989 marcações na fila" at bounding box center [331, 240] width 639 height 22
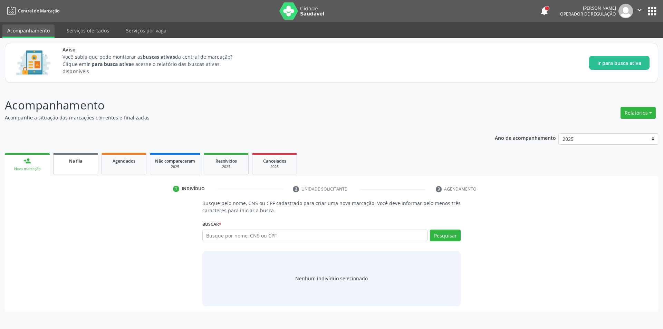
click at [63, 167] on link "Na fila" at bounding box center [75, 163] width 45 height 21
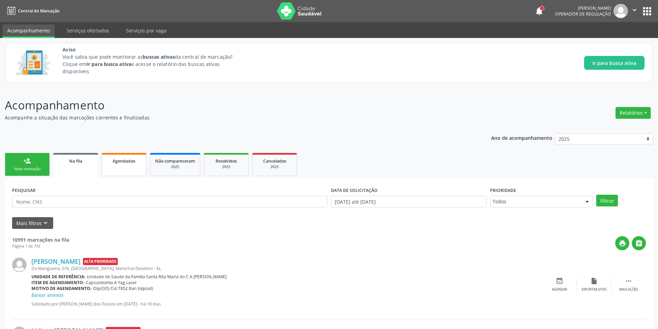
click at [126, 164] on link "Agendados" at bounding box center [124, 164] width 45 height 23
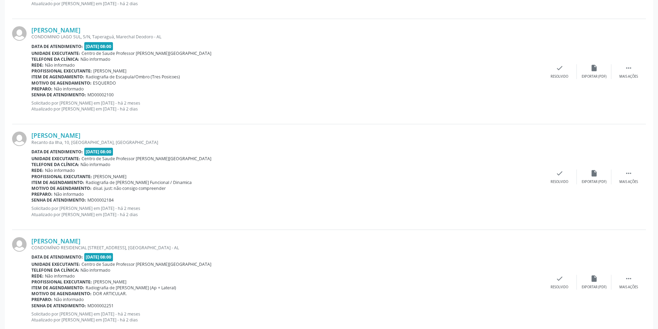
scroll to position [449, 0]
click at [629, 174] on icon "" at bounding box center [629, 173] width 8 height 8
click at [459, 175] on icon "insert_drive_file" at bounding box center [456, 173] width 8 height 8
click at [73, 144] on div "Recanto da Ilha, 10, Recanto da Ilha, Marechal Deodoro - AL" at bounding box center [217, 142] width 373 height 6
drag, startPoint x: 251, startPoint y: 152, endPoint x: 500, endPoint y: 159, distance: 249.0
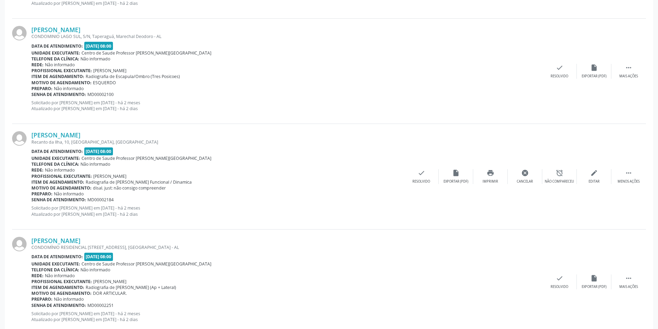
click at [252, 152] on div "Data de atendimento: 10/10/2025 - 08:00" at bounding box center [217, 151] width 373 height 8
click at [358, 184] on div "Item de agendamento: Radiografia de Coluna Cervical Funcional / Dinamica" at bounding box center [217, 182] width 373 height 6
click at [448, 178] on div "insert_drive_file Exportar (PDF)" at bounding box center [455, 176] width 35 height 15
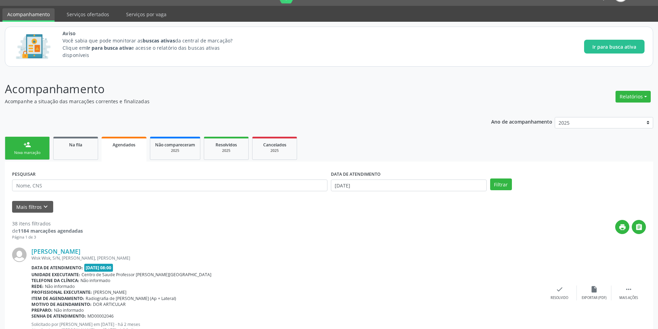
scroll to position [0, 0]
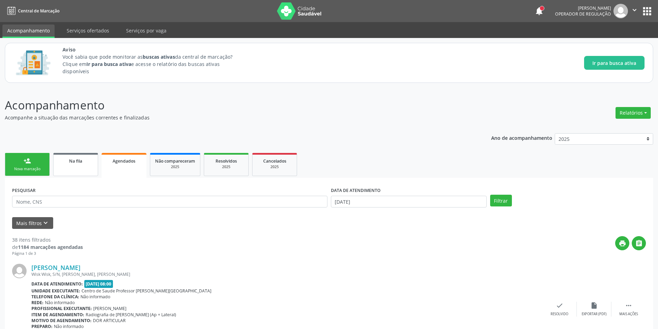
click at [73, 160] on span "Na fila" at bounding box center [75, 161] width 13 height 6
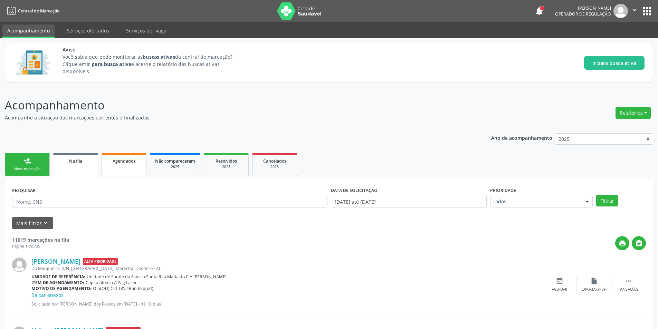
click at [123, 166] on link "Agendados" at bounding box center [124, 164] width 45 height 23
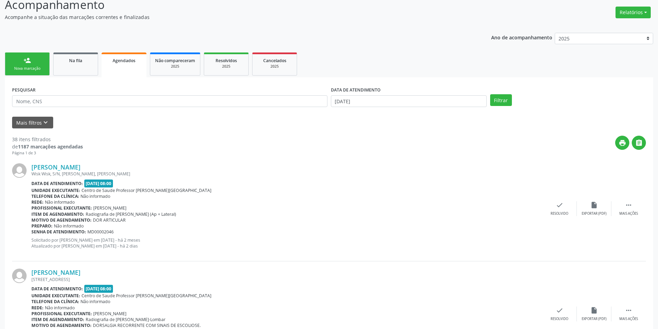
scroll to position [104, 0]
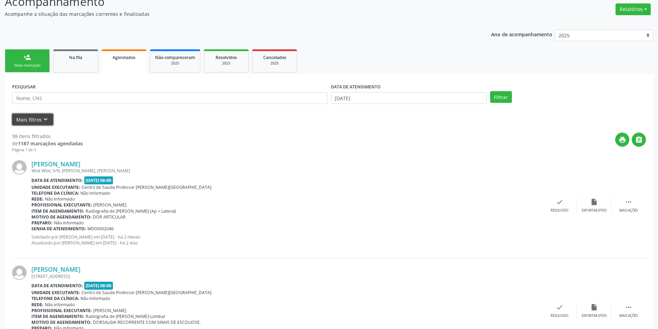
click at [42, 118] on icon "keyboard_arrow_down" at bounding box center [46, 120] width 8 height 8
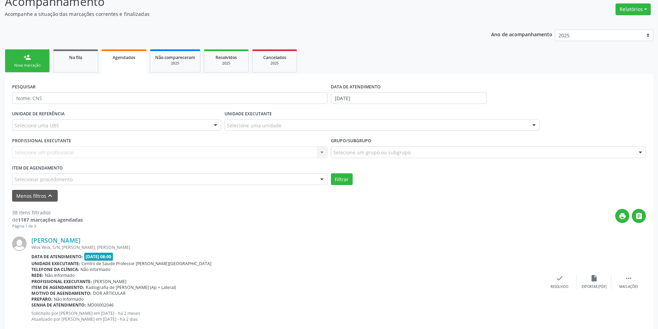
click at [71, 125] on div "Selecione uma UBS" at bounding box center [116, 125] width 209 height 12
type input "r"
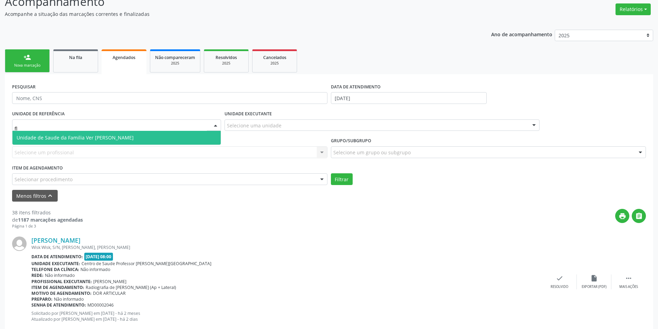
type input "fla"
click at [116, 133] on span "Unidade de Saude da Familia Ver [PERSON_NAME]" at bounding box center [116, 138] width 208 height 14
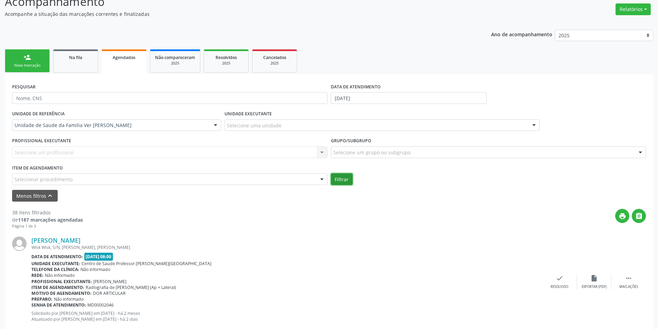
click at [343, 181] on button "Filtrar" at bounding box center [342, 179] width 22 height 12
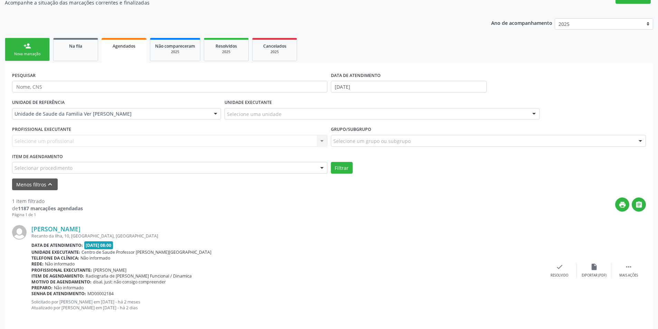
scroll to position [121, 0]
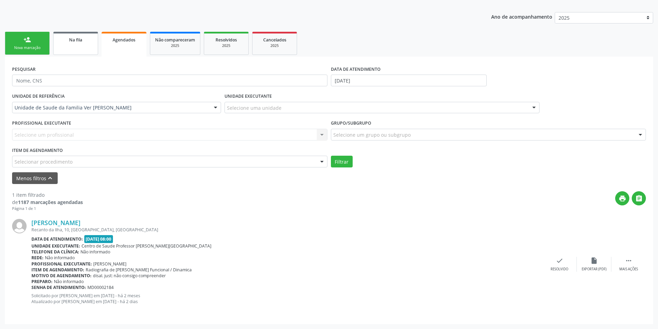
click at [69, 48] on link "Na fila" at bounding box center [75, 43] width 45 height 23
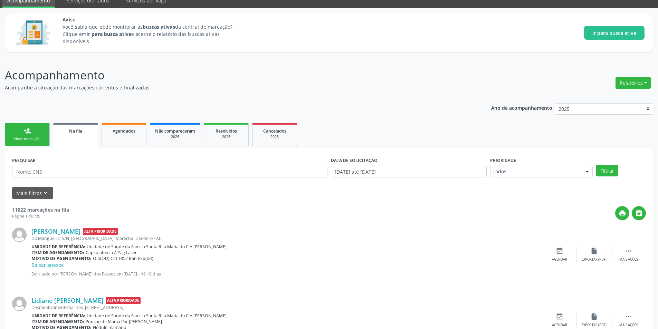
scroll to position [0, 0]
